Goal: Information Seeking & Learning: Learn about a topic

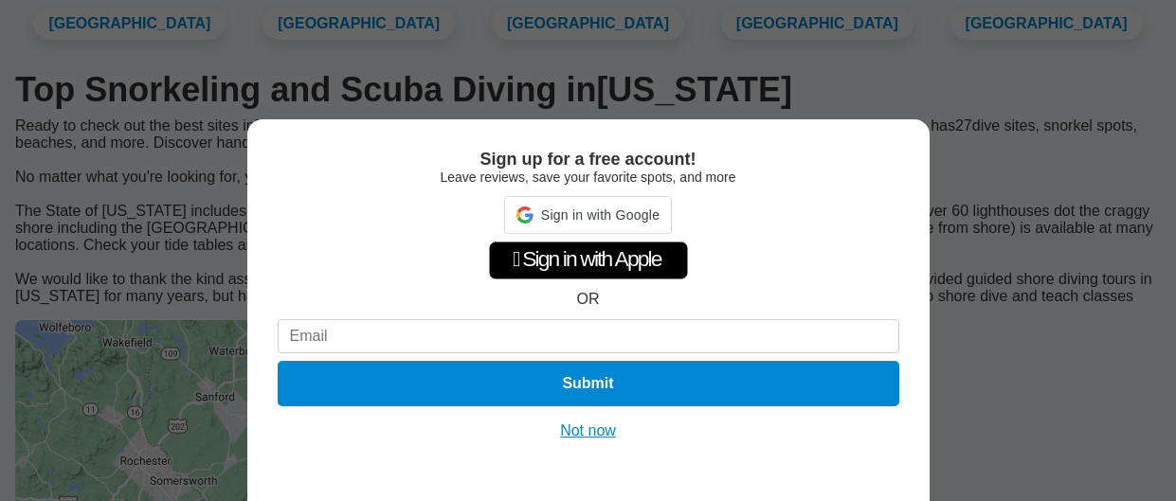
click at [581, 431] on button "Not now" at bounding box center [587, 431] width 67 height 19
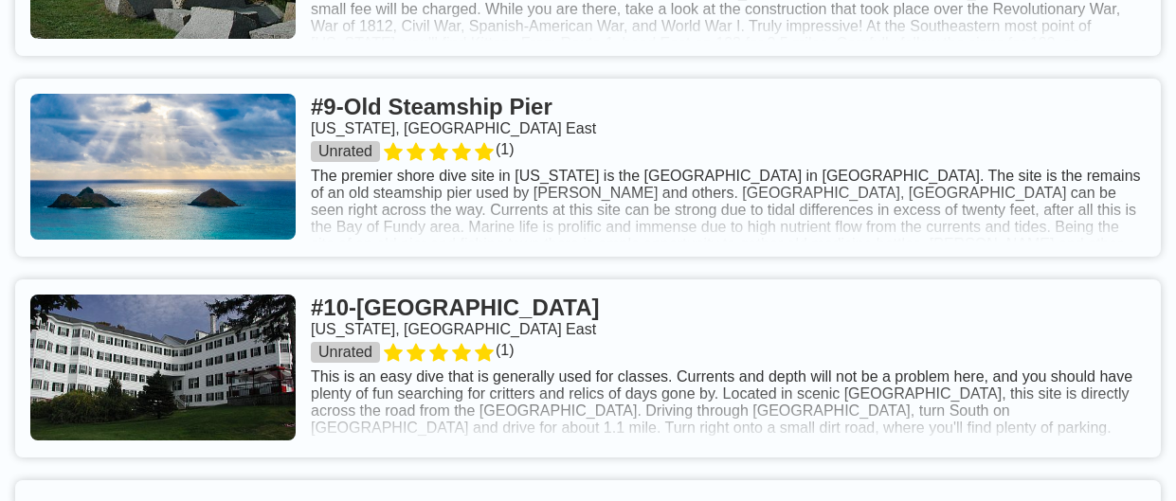
scroll to position [2504, 0]
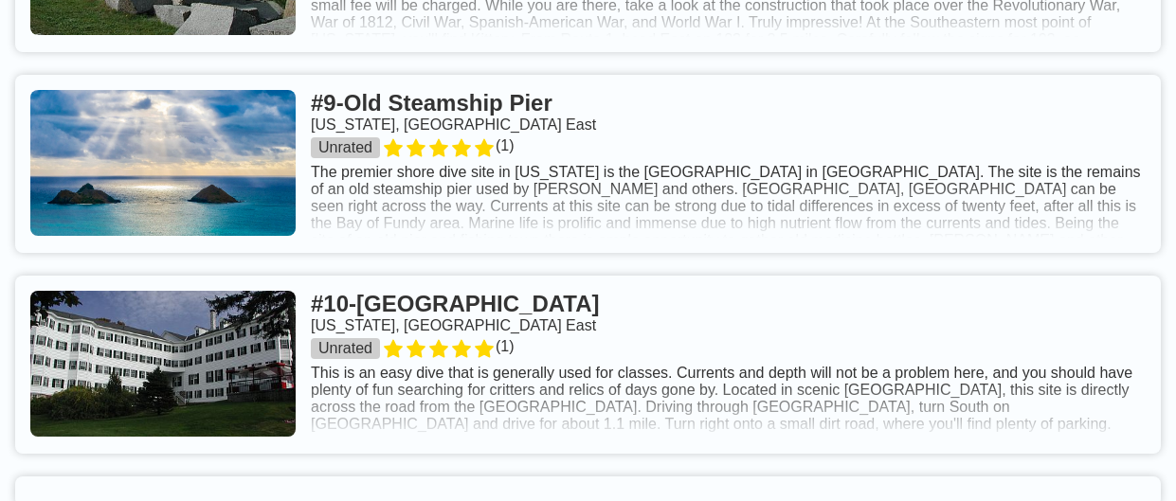
click at [544, 75] on link at bounding box center [587, 164] width 1145 height 178
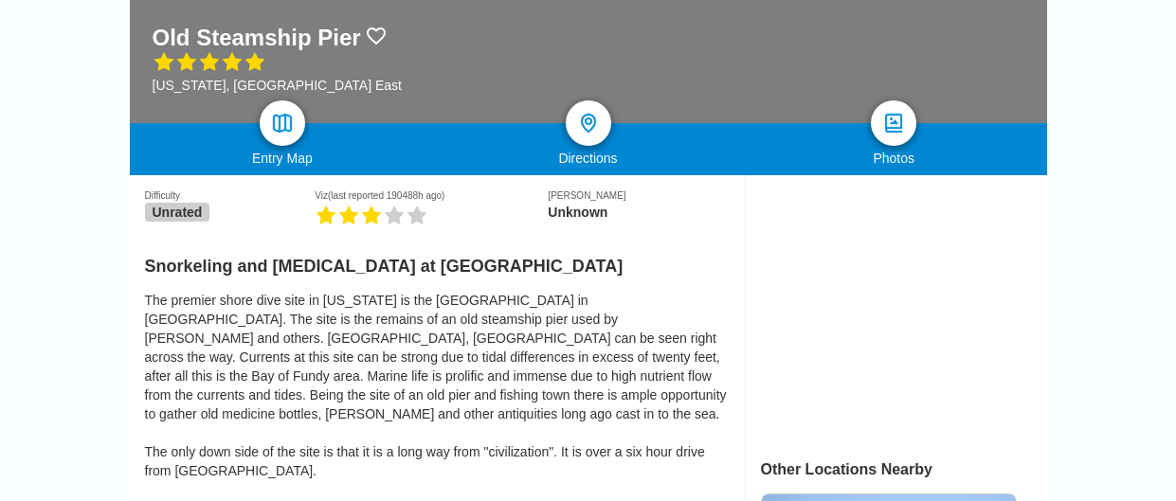
scroll to position [326, 0]
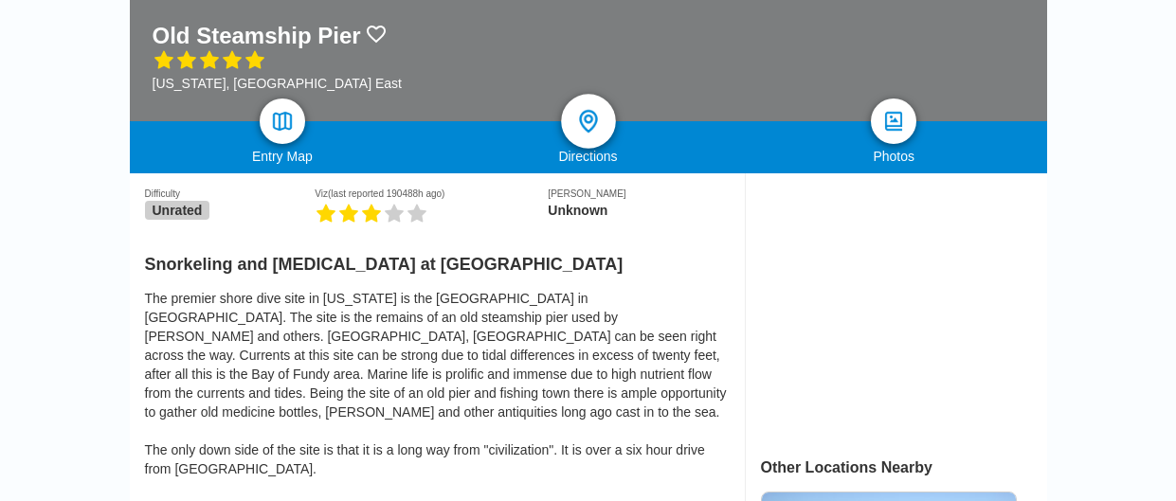
click at [573, 94] on div at bounding box center [588, 121] width 55 height 55
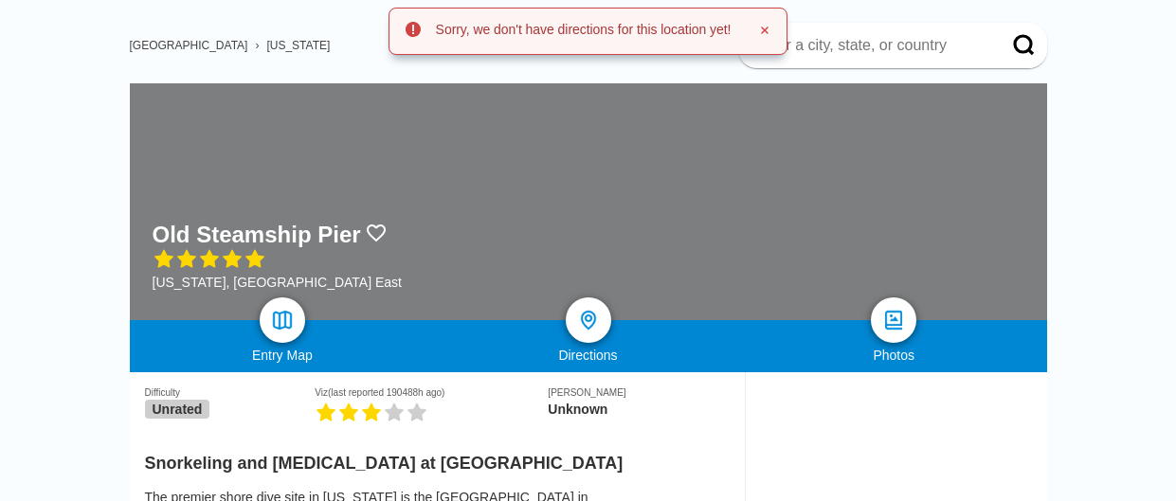
scroll to position [94, 0]
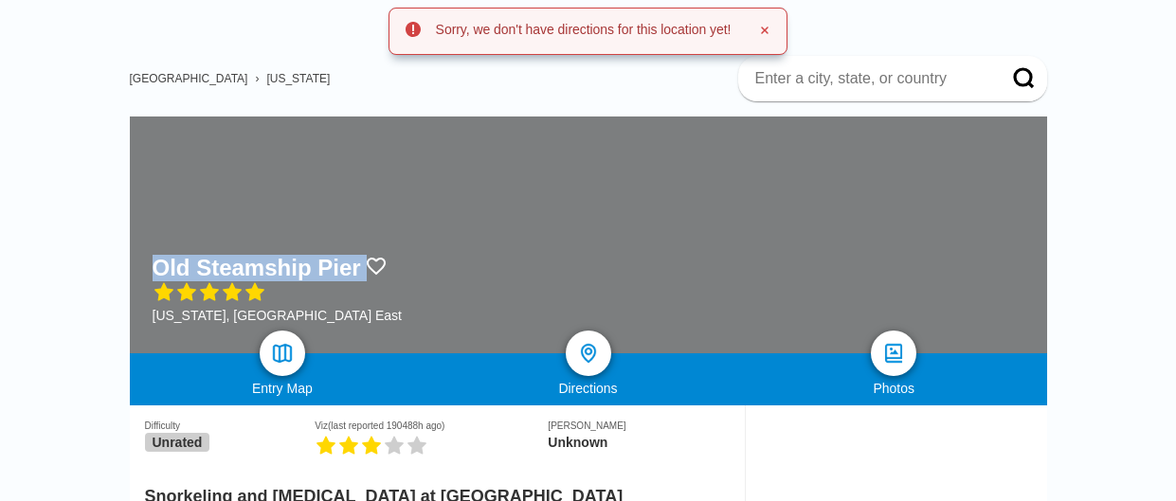
drag, startPoint x: 154, startPoint y: 183, endPoint x: 350, endPoint y: 185, distance: 195.2
click at [350, 255] on div "Old Steamship Pier" at bounding box center [277, 268] width 249 height 27
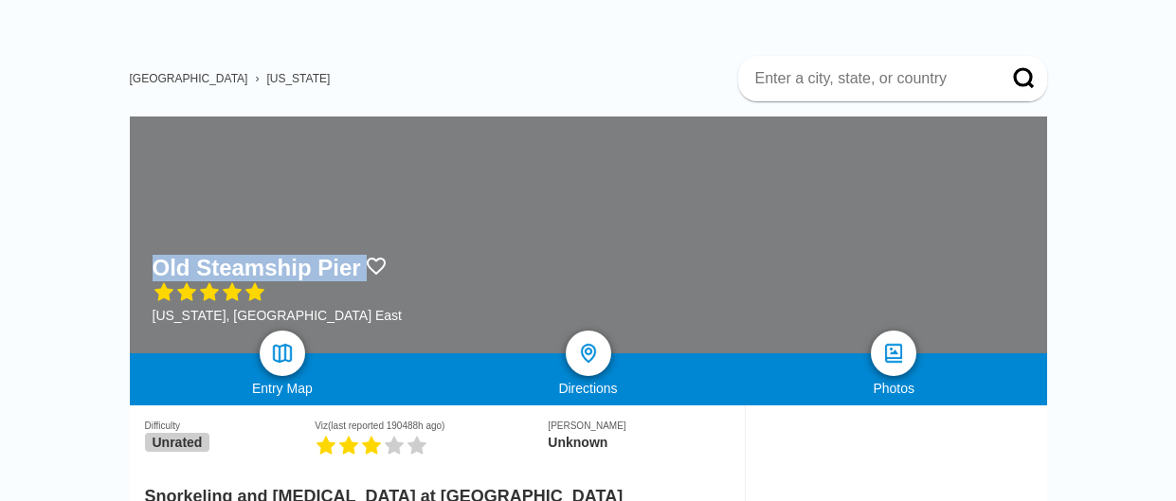
copy div "Old Steamship Pier"
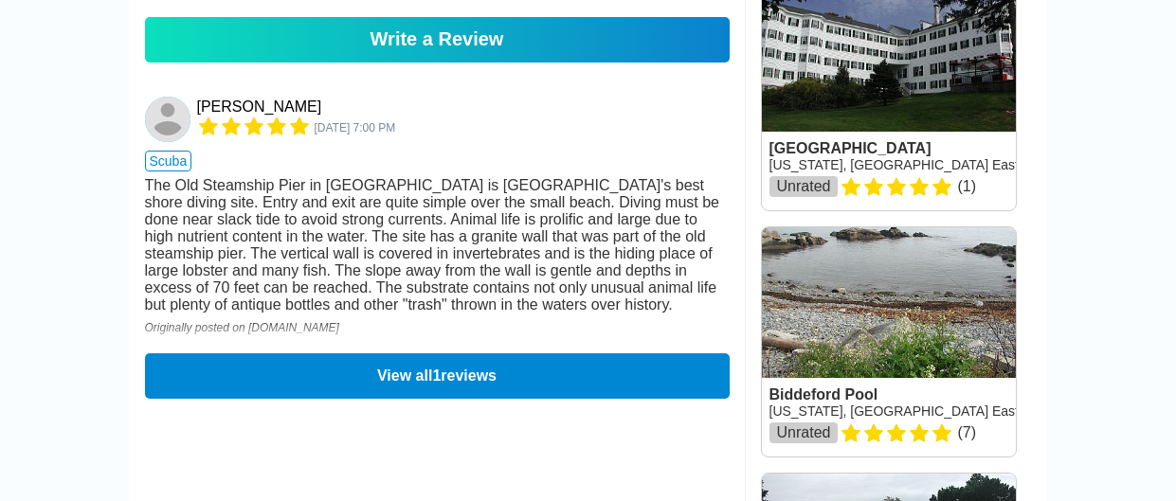
scroll to position [1081, 0]
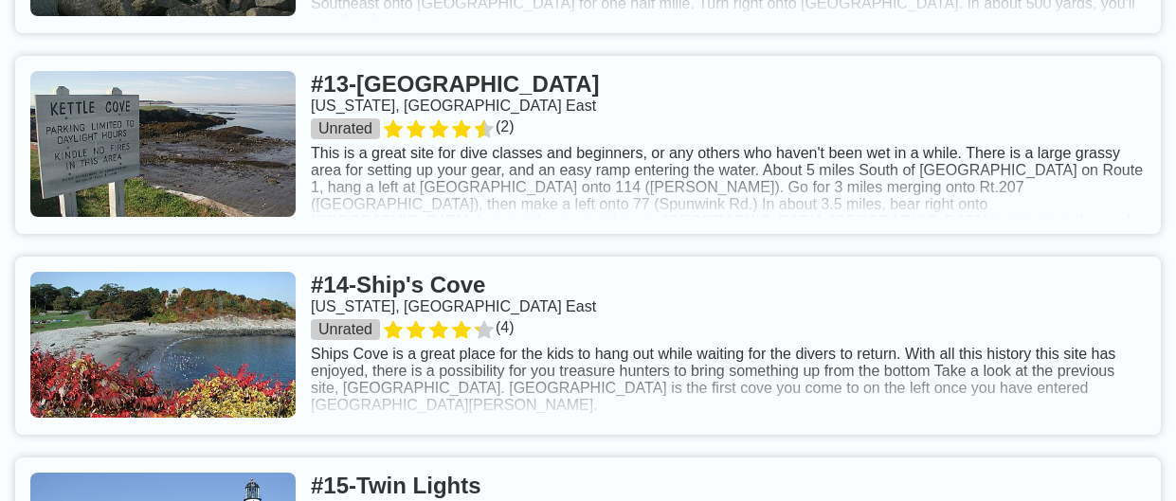
scroll to position [3376, 0]
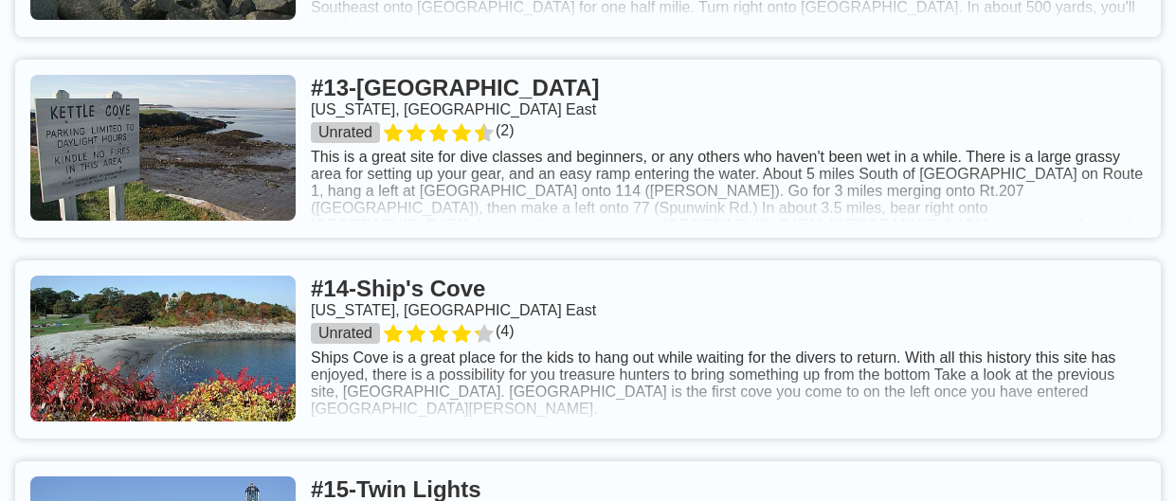
click at [454, 261] on link at bounding box center [587, 350] width 1145 height 178
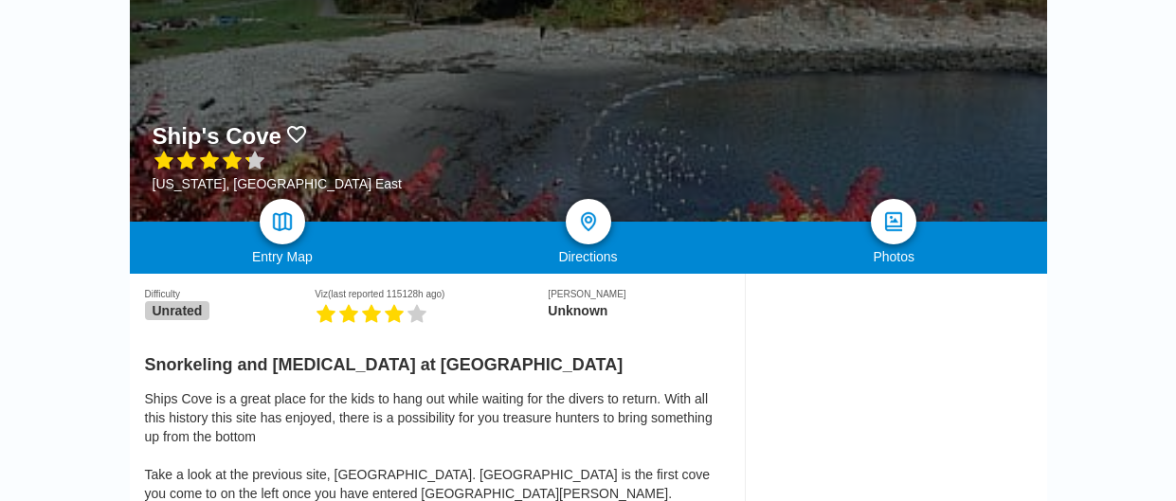
scroll to position [226, 0]
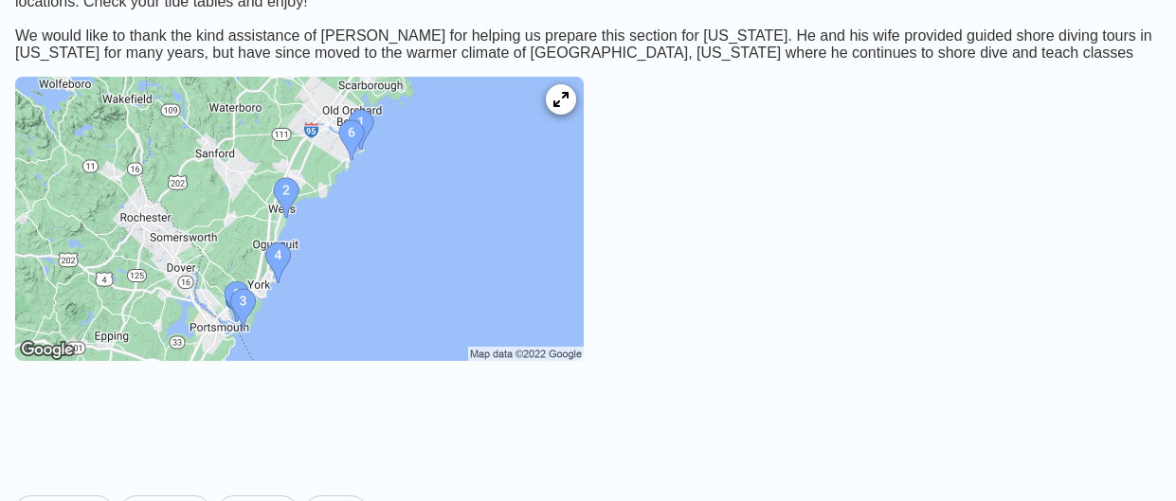
scroll to position [367, 0]
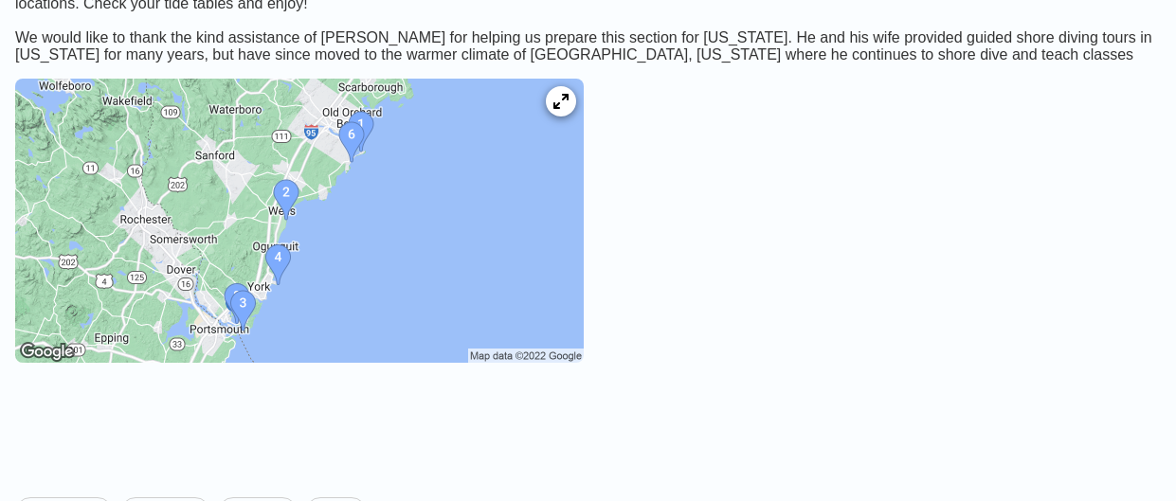
click at [404, 285] on img at bounding box center [299, 221] width 568 height 284
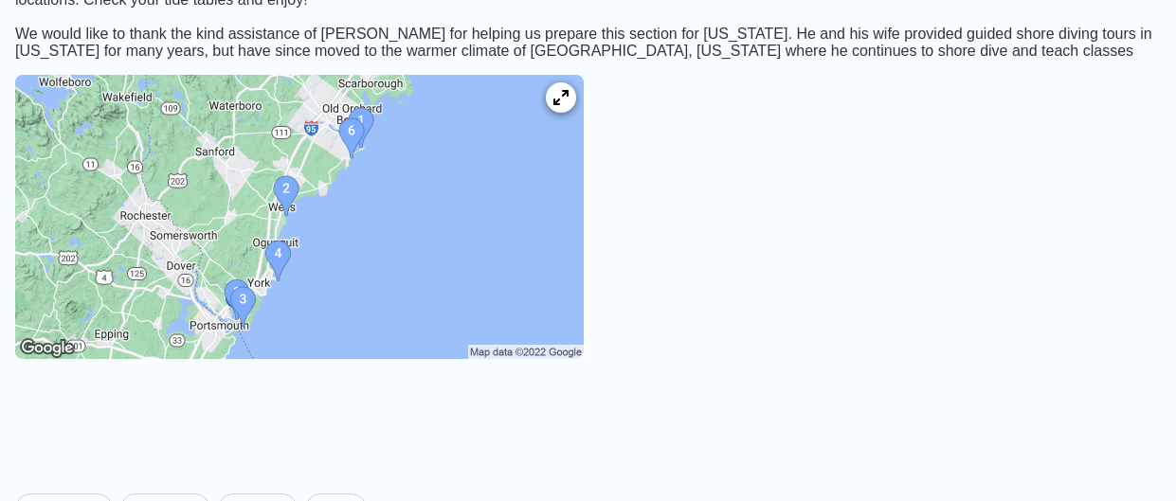
scroll to position [587, 0]
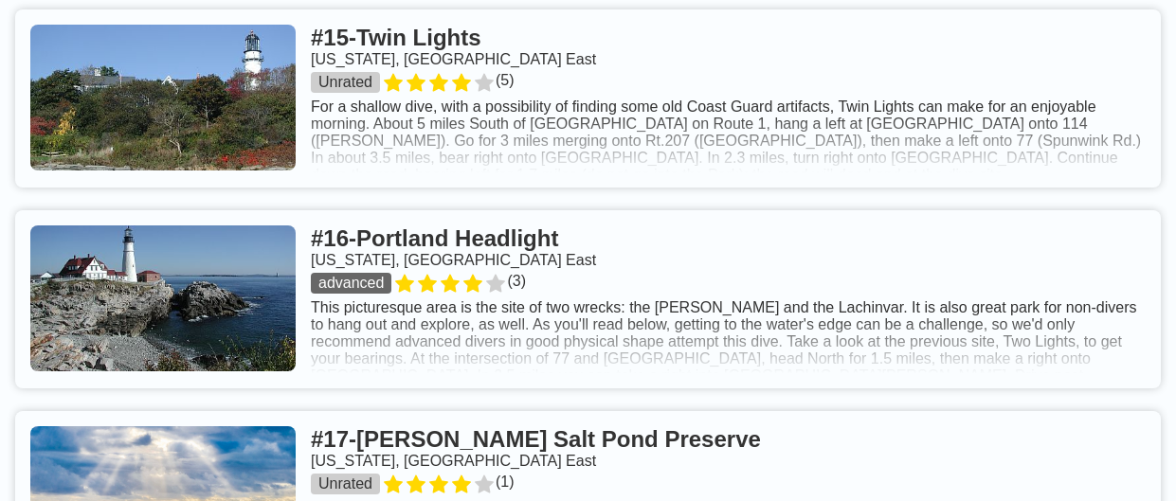
scroll to position [3828, 0]
click at [513, 210] on link at bounding box center [587, 299] width 1145 height 178
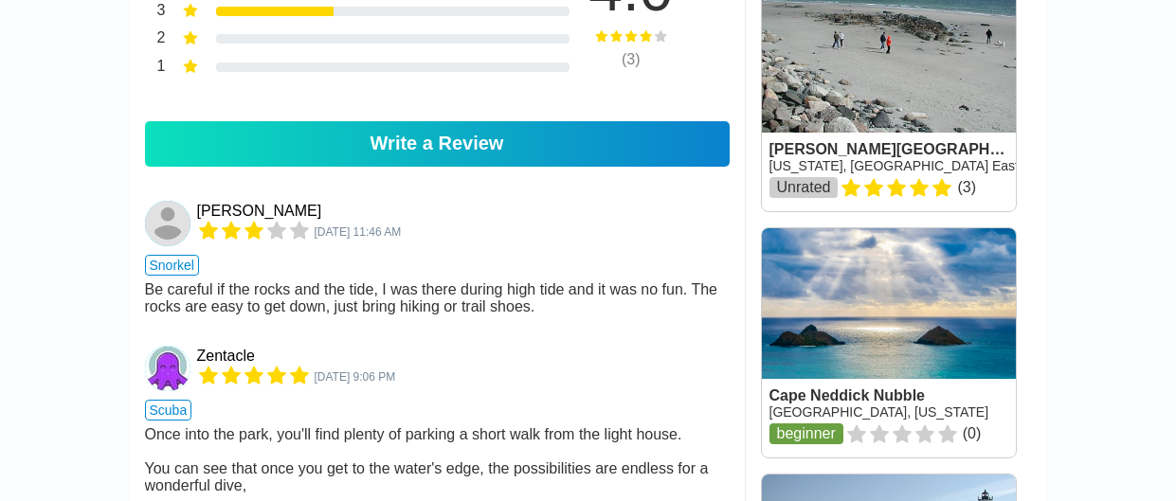
scroll to position [1482, 0]
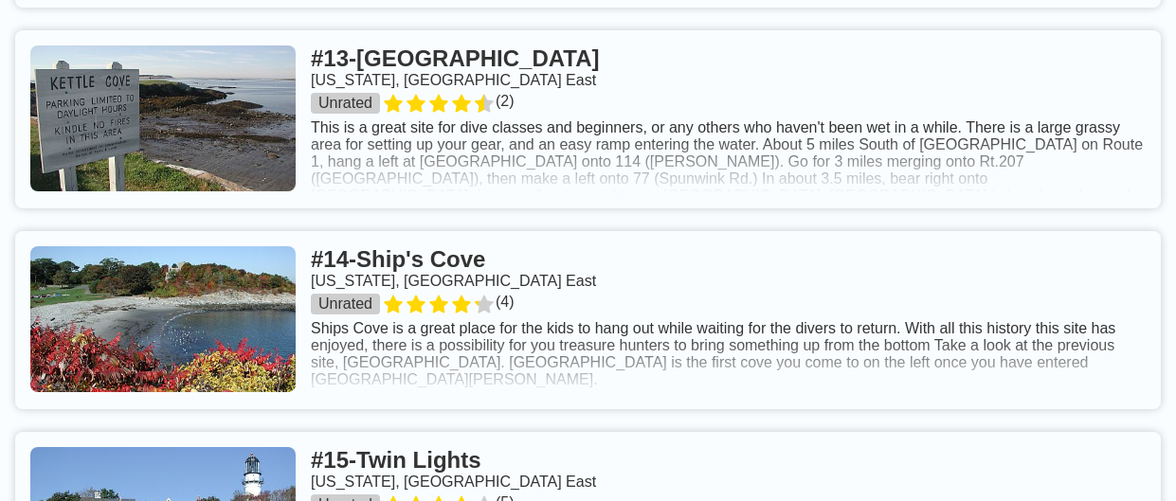
scroll to position [3402, 0]
